Goal: Use online tool/utility: Utilize a website feature to perform a specific function

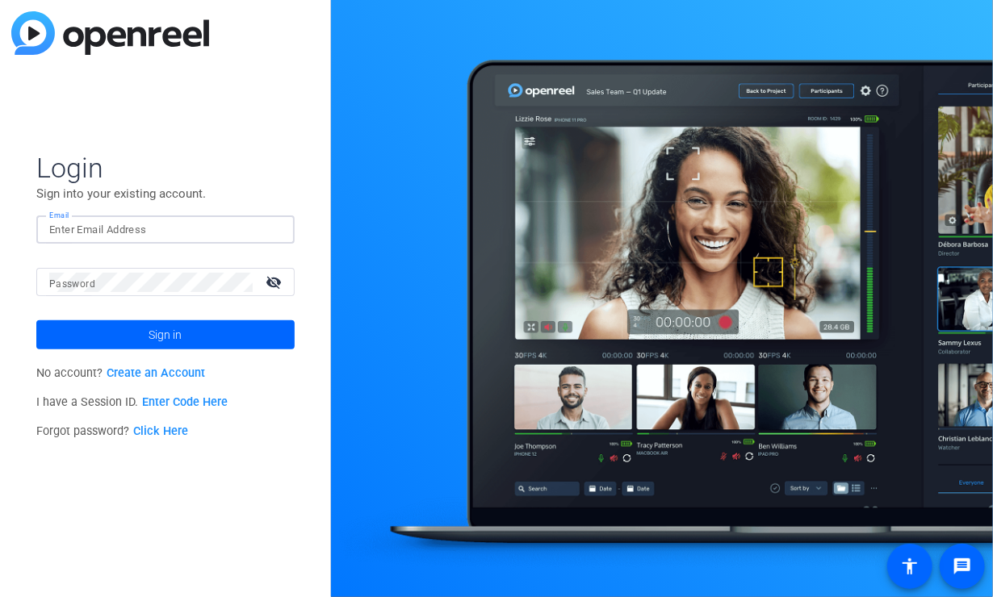
click at [153, 228] on input "Email" at bounding box center [165, 229] width 233 height 19
type input "alyssa@newcom.ca"
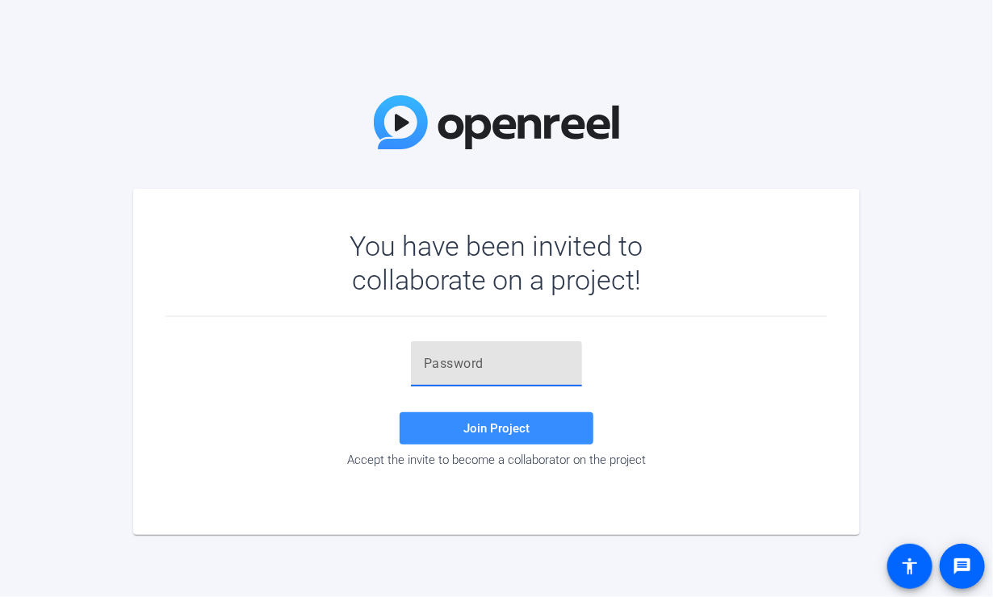
click at [461, 358] on input "text" at bounding box center [496, 363] width 145 height 19
paste input "1&X@YA"
type input "1&X@YA"
click at [502, 413] on span at bounding box center [497, 428] width 194 height 39
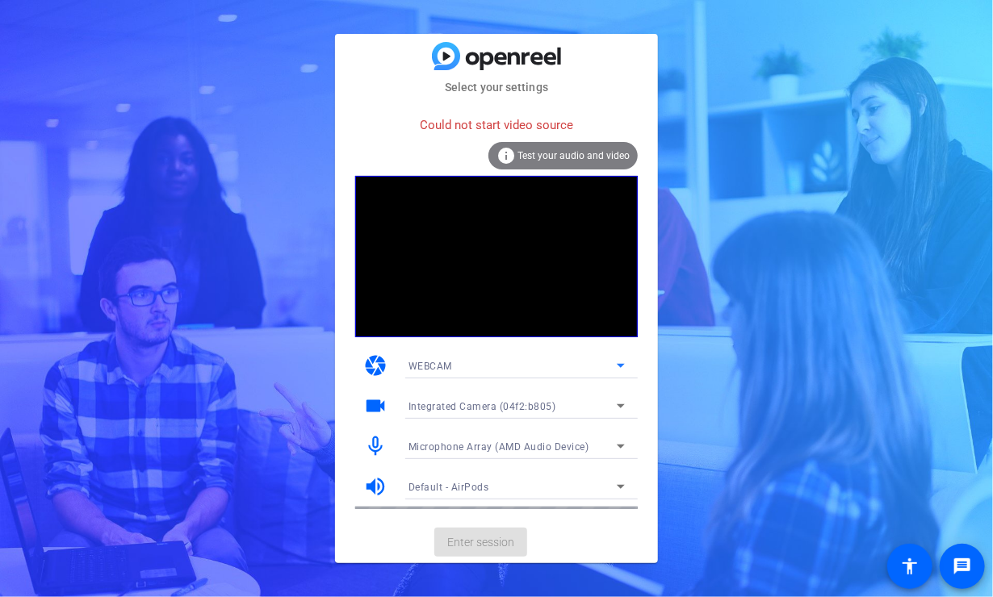
click at [501, 363] on div "WEBCAM" at bounding box center [513, 366] width 208 height 20
click at [487, 400] on mat-option "WEBCAM" at bounding box center [517, 398] width 242 height 26
click at [510, 150] on mat-icon "info" at bounding box center [506, 155] width 19 height 19
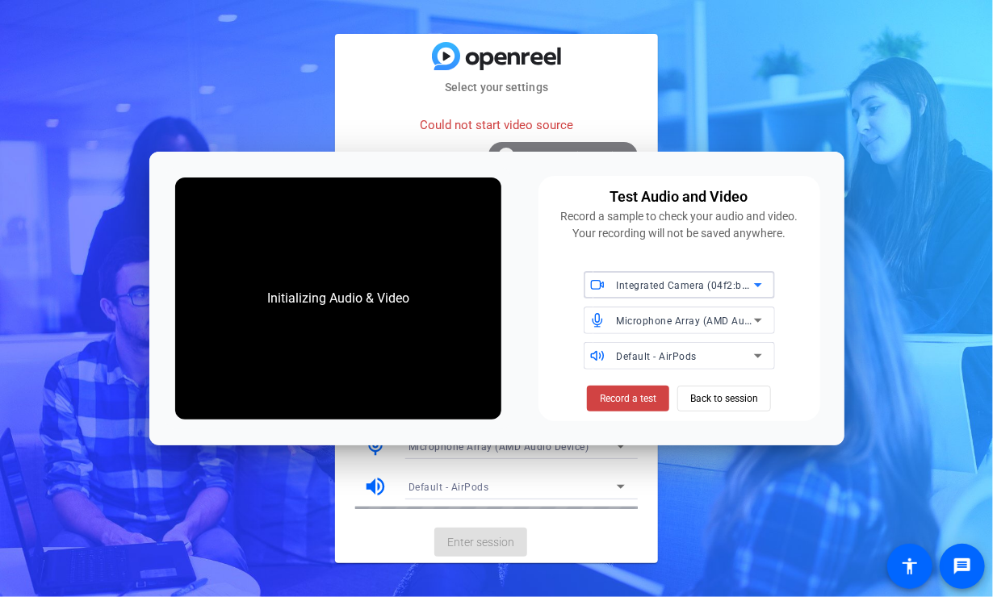
click at [696, 290] on span "Integrated Camera (04f2:b805)" at bounding box center [691, 285] width 148 height 13
click at [689, 316] on span "Integrated Camera (04f2:b805)" at bounding box center [669, 317] width 145 height 19
drag, startPoint x: 756, startPoint y: 133, endPoint x: 736, endPoint y: 130, distance: 19.6
click at [755, 133] on div "Select your settings Could not start video source info Test your audio and vide…" at bounding box center [496, 298] width 993 height 597
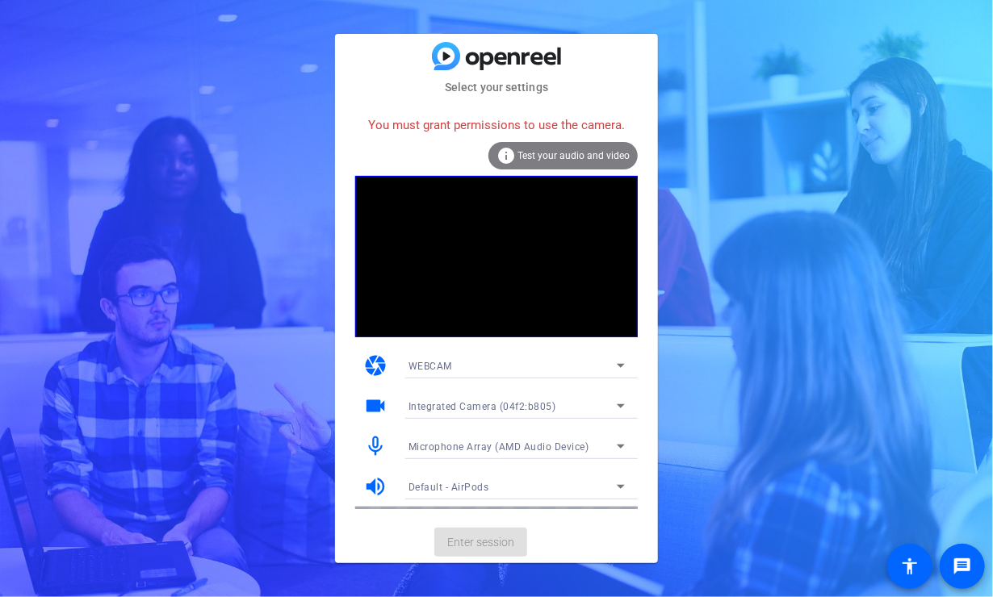
drag, startPoint x: 513, startPoint y: 121, endPoint x: 533, endPoint y: 124, distance: 20.4
click at [526, 124] on div "You must grant permissions to use the camera." at bounding box center [496, 125] width 283 height 35
click at [534, 124] on div "You must grant permissions to use the camera." at bounding box center [496, 125] width 283 height 35
drag, startPoint x: 578, startPoint y: 152, endPoint x: 392, endPoint y: 52, distance: 211.3
click at [577, 152] on span "Test your audio and video" at bounding box center [574, 155] width 112 height 11
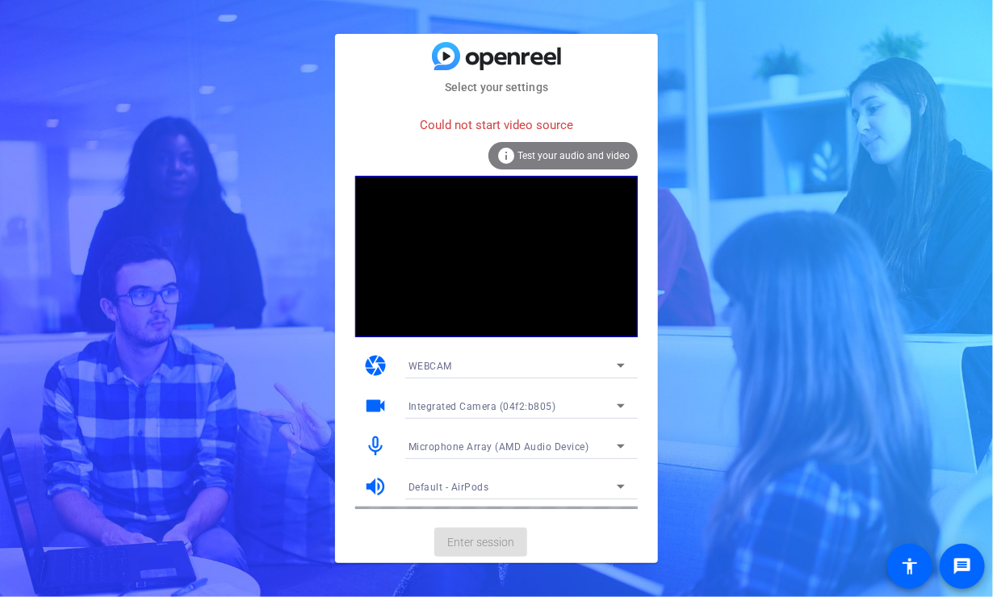
click at [514, 124] on div "Could not start video source" at bounding box center [496, 125] width 283 height 35
click at [520, 154] on span "Test your audio and video" at bounding box center [574, 155] width 112 height 11
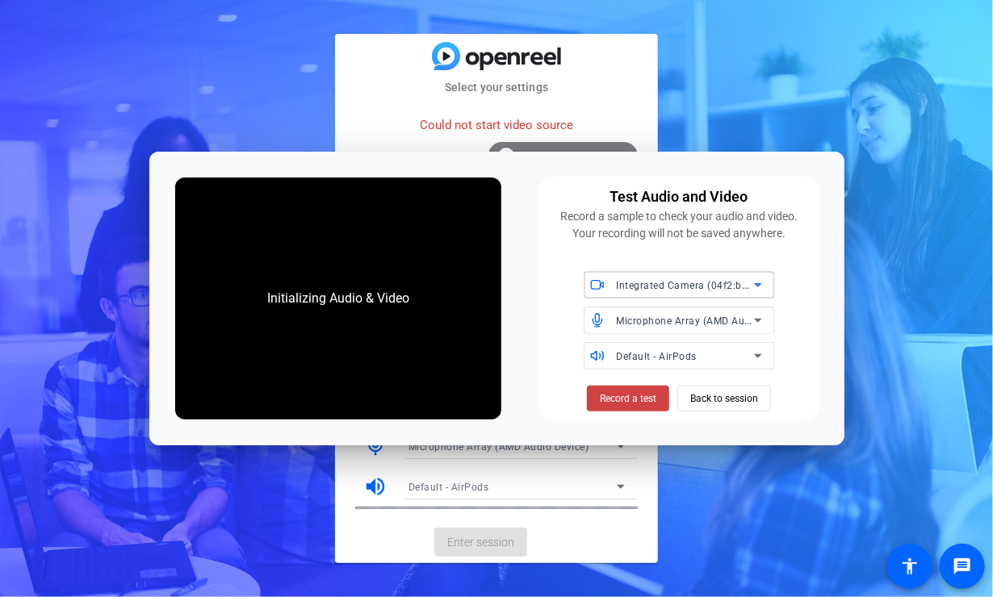
click at [379, 120] on div "Could not start video source" at bounding box center [496, 125] width 283 height 35
click at [711, 405] on span "Back to session" at bounding box center [724, 399] width 68 height 31
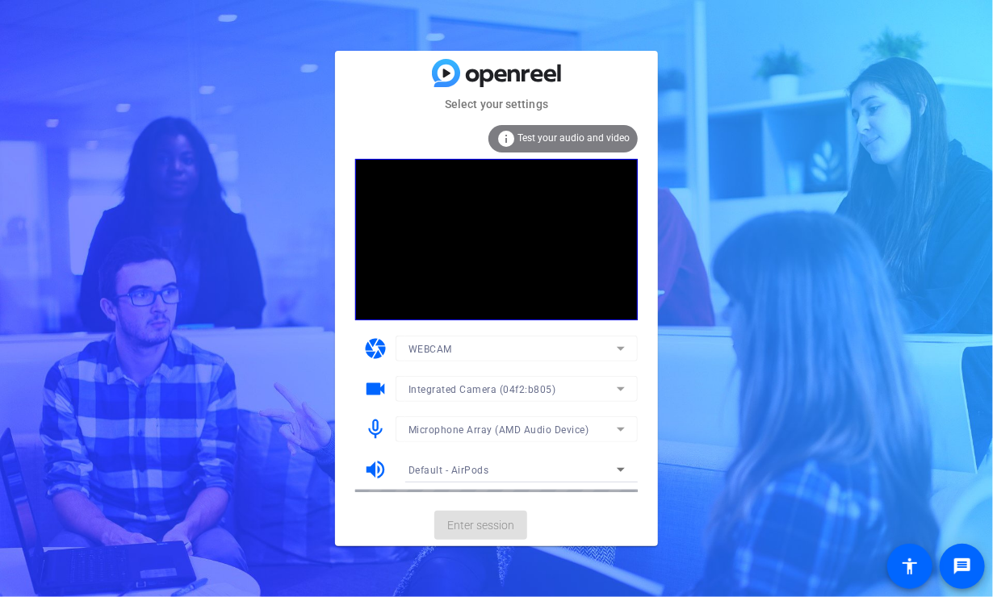
click at [543, 387] on mat-form-field "Integrated Camera (04f2:b805)" at bounding box center [517, 389] width 242 height 26
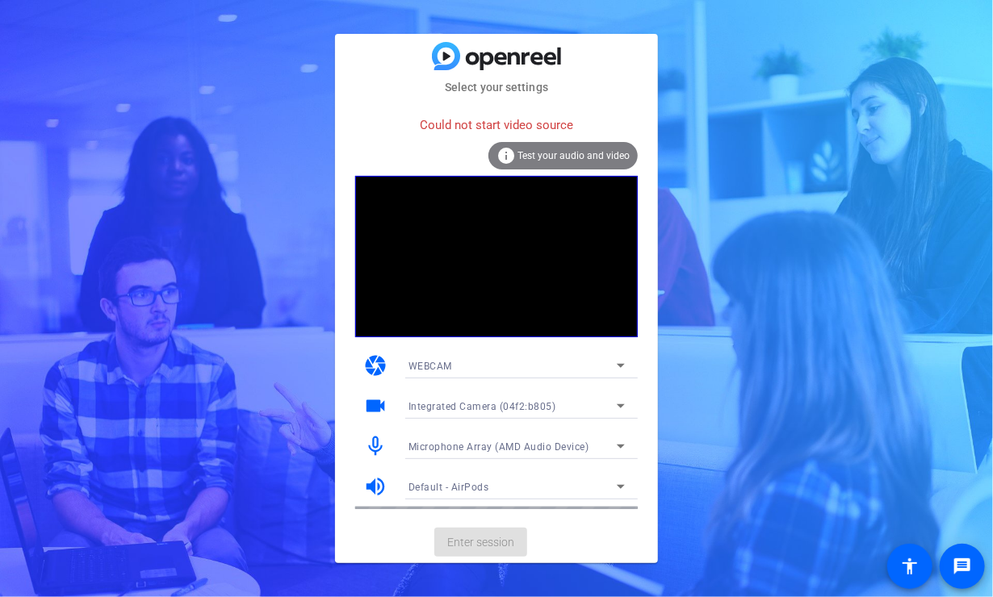
click at [609, 406] on div "Integrated Camera (04f2:b805)" at bounding box center [513, 406] width 208 height 20
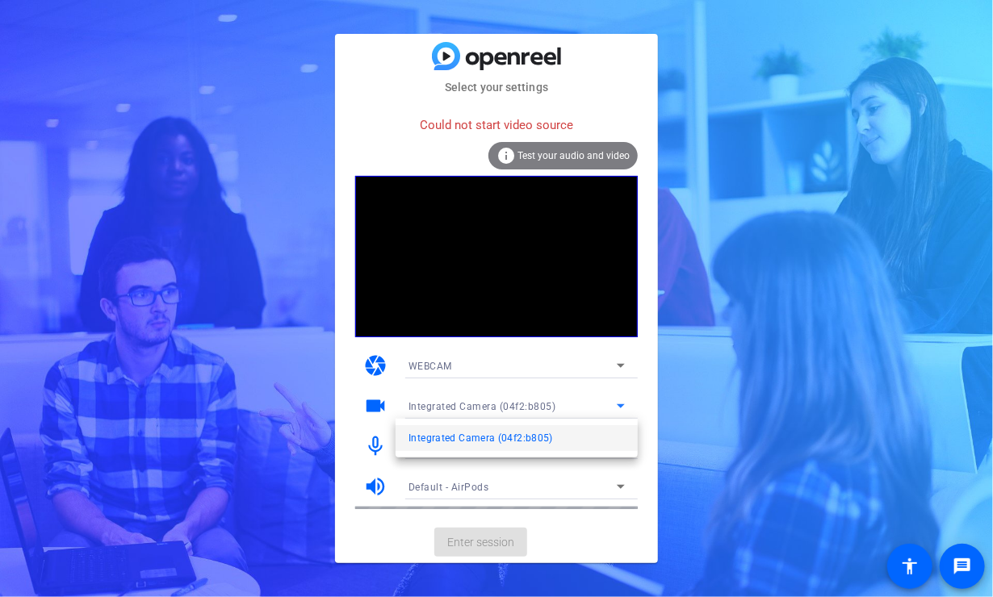
click at [606, 405] on div at bounding box center [496, 298] width 993 height 597
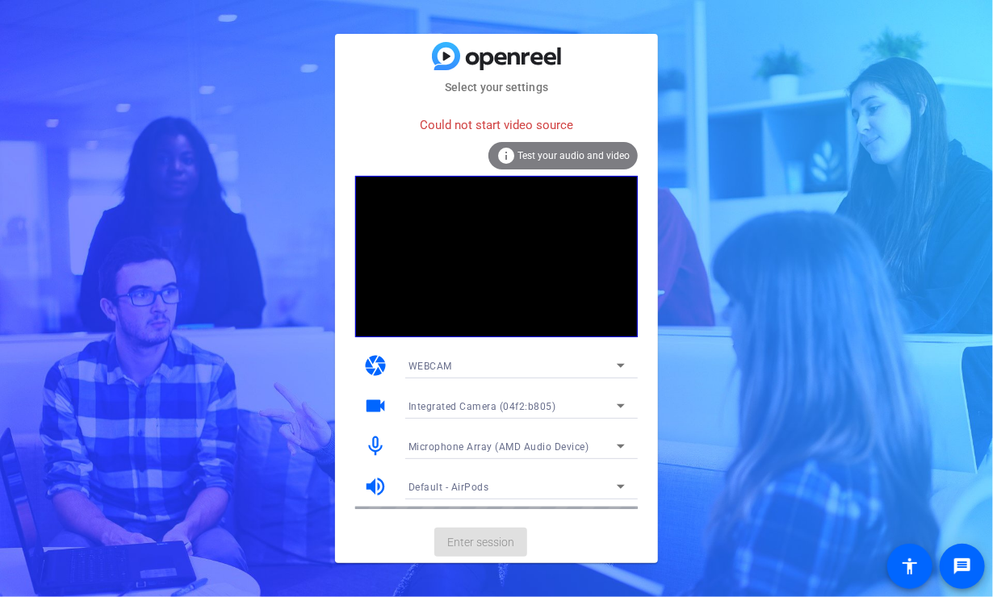
click at [875, 342] on div "Select your settings Could not start video source info Test your audio and vide…" at bounding box center [496, 298] width 993 height 597
